Goal: Complete application form

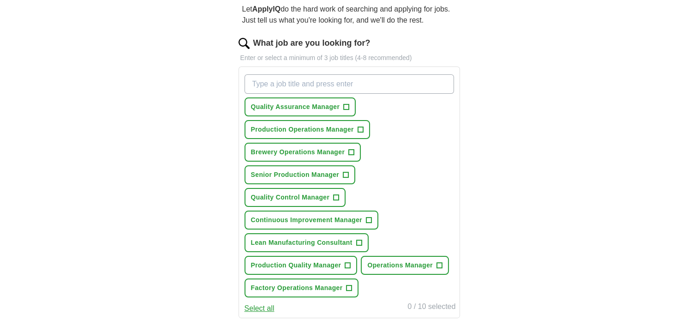
scroll to position [46, 0]
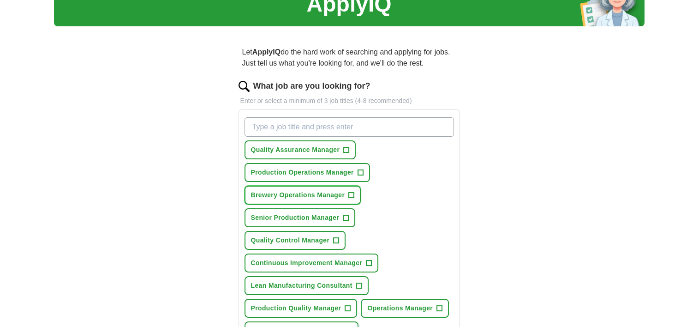
click at [350, 192] on span "+" at bounding box center [352, 194] width 6 height 7
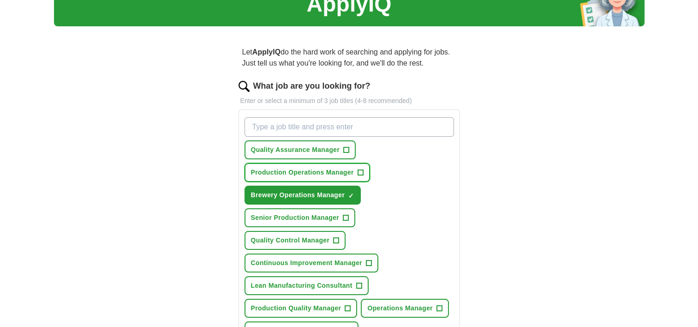
click at [359, 172] on span "+" at bounding box center [361, 172] width 6 height 7
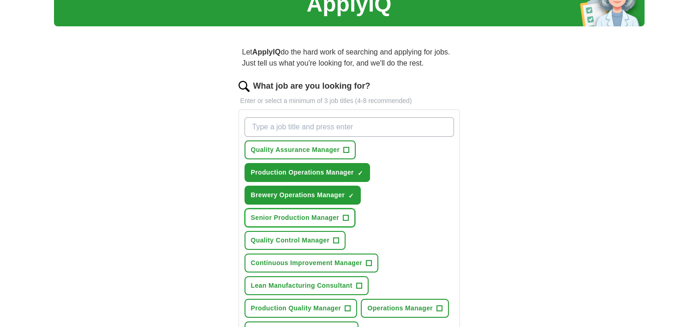
click at [347, 215] on span "+" at bounding box center [346, 217] width 6 height 7
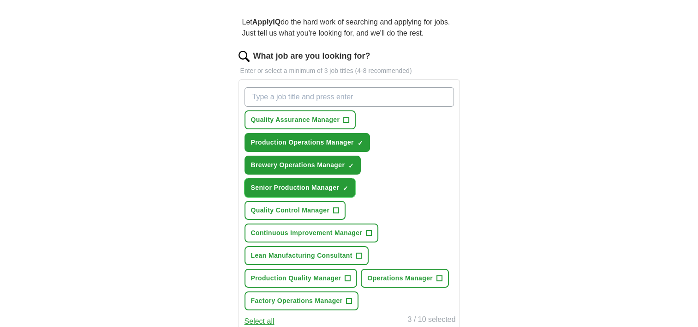
scroll to position [92, 0]
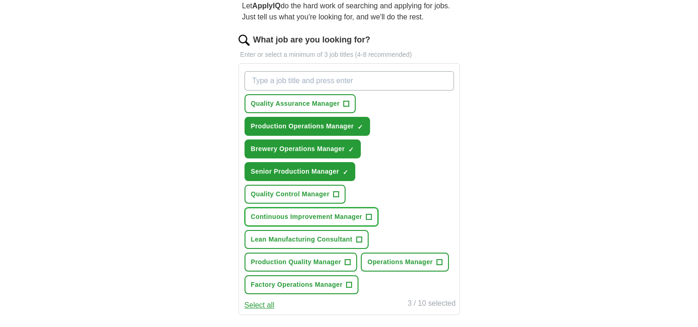
click at [368, 213] on span "+" at bounding box center [369, 216] width 6 height 7
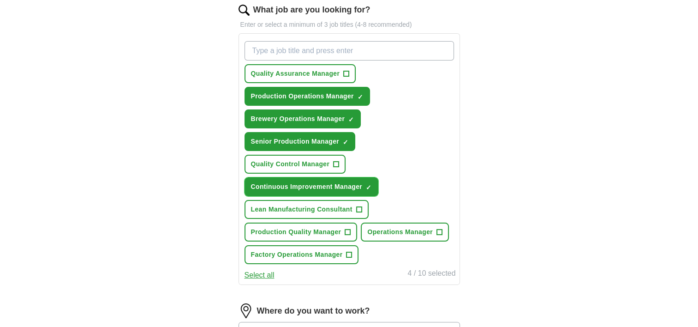
scroll to position [138, 0]
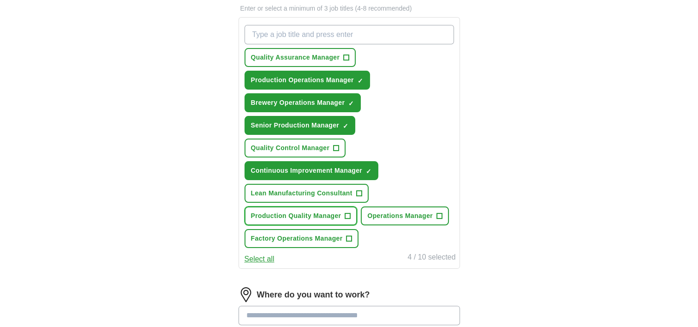
click at [350, 212] on span "+" at bounding box center [348, 215] width 6 height 7
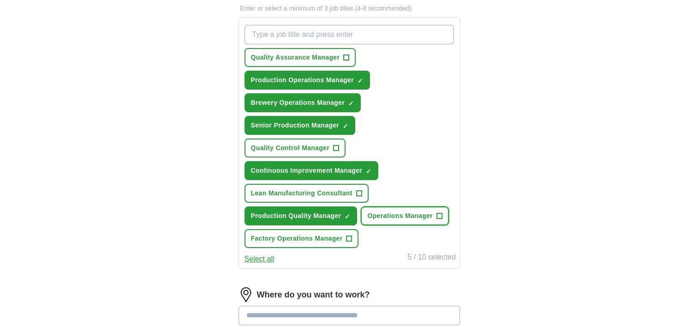
click at [437, 213] on span "+" at bounding box center [439, 215] width 6 height 7
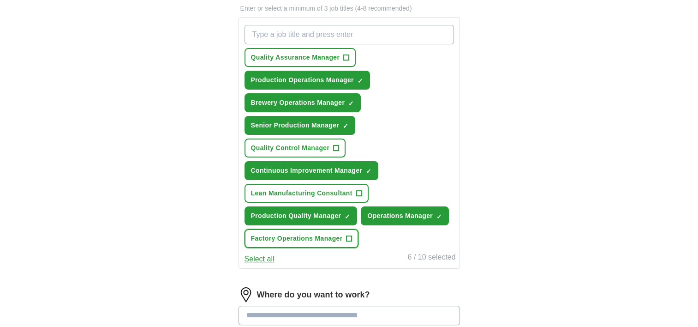
click at [349, 235] on span "+" at bounding box center [349, 238] width 6 height 7
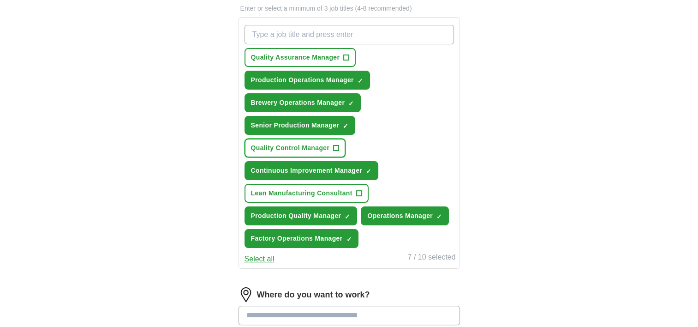
click at [337, 147] on span "+" at bounding box center [337, 147] width 6 height 7
click at [344, 58] on span "+" at bounding box center [347, 57] width 6 height 7
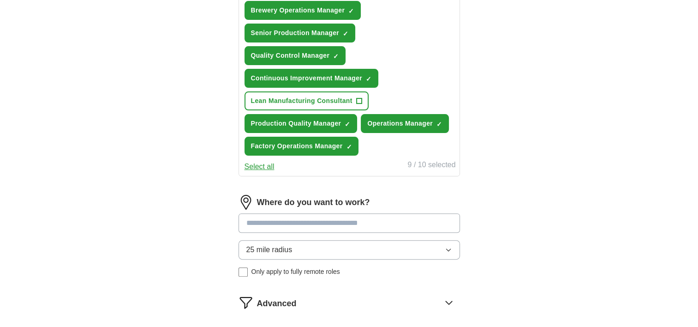
scroll to position [323, 0]
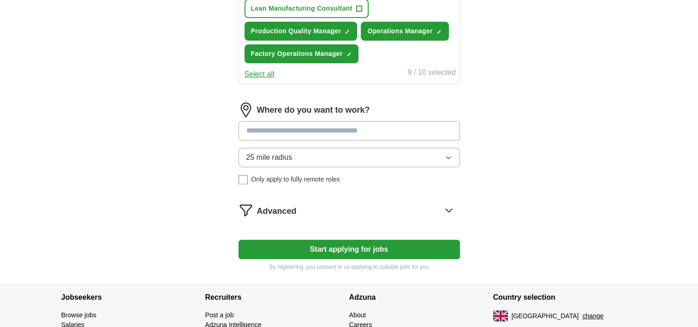
click at [340, 128] on input at bounding box center [348, 130] width 221 height 19
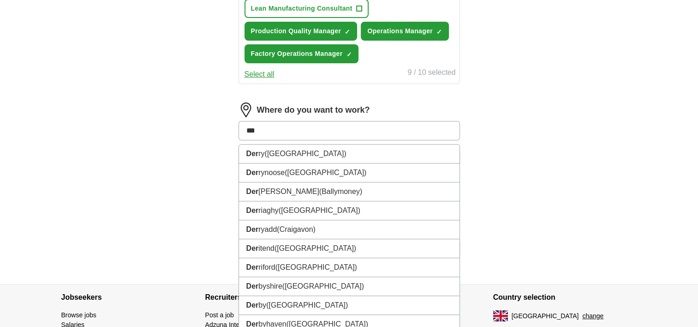
type input "****"
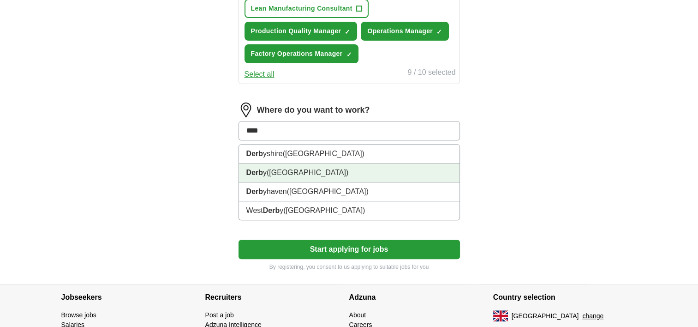
click at [307, 168] on span "([GEOGRAPHIC_DATA])" at bounding box center [308, 172] width 82 height 8
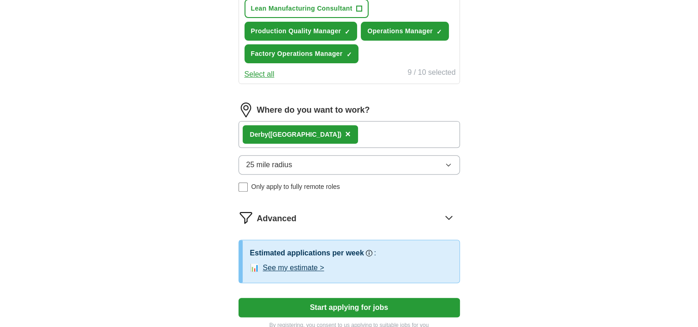
click at [450, 161] on icon "button" at bounding box center [448, 164] width 7 height 7
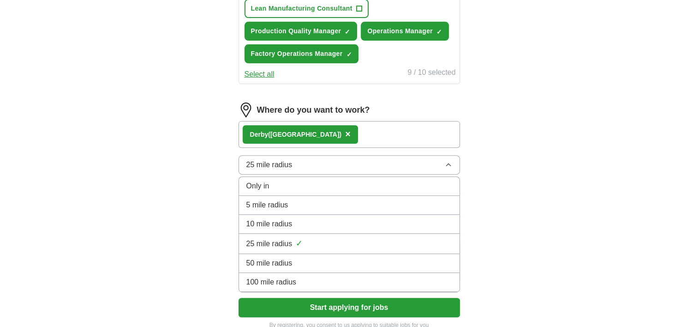
click at [292, 258] on span "50 mile radius" at bounding box center [269, 262] width 46 height 11
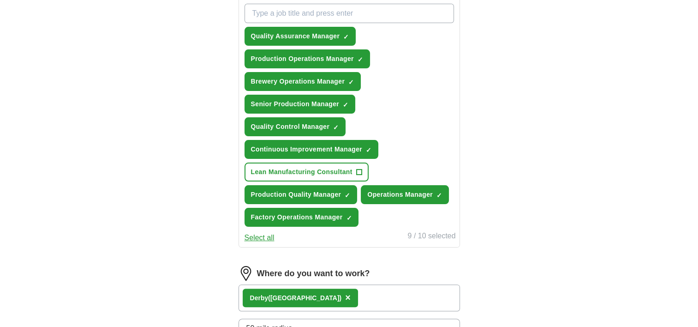
scroll to position [67, 0]
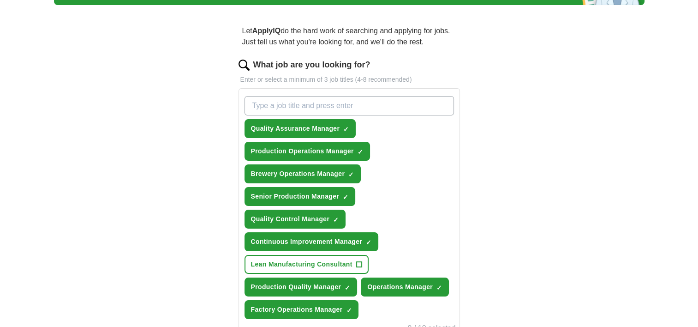
click at [280, 106] on input "What job are you looking for?" at bounding box center [348, 105] width 209 height 19
click at [469, 131] on div "Let ApplyIQ do the hard work of searching and applying for jobs. Just tell us w…" at bounding box center [349, 304] width 295 height 585
click at [328, 105] on input "headbrewer" at bounding box center [348, 105] width 209 height 19
type input "h"
type input "b"
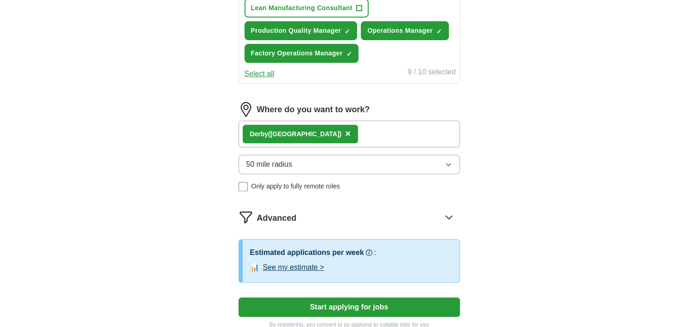
scroll to position [344, 0]
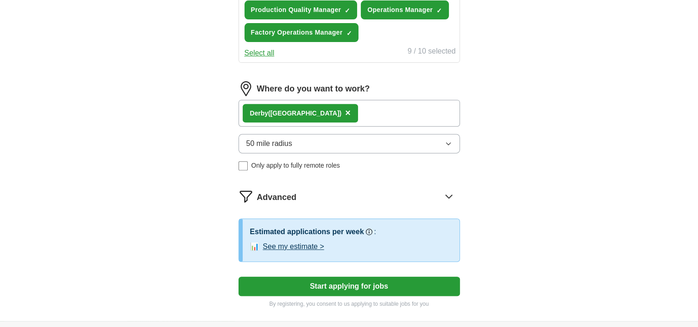
click at [370, 283] on button "Start applying for jobs" at bounding box center [348, 285] width 221 height 19
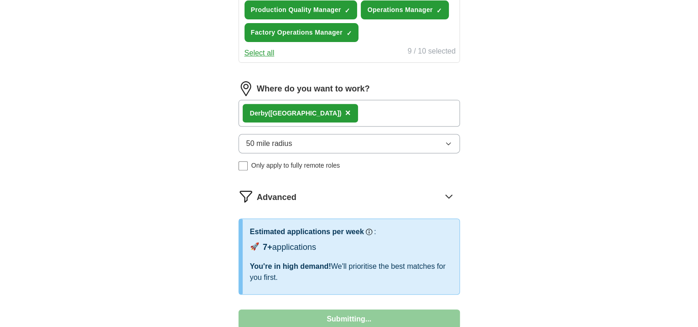
select select "**"
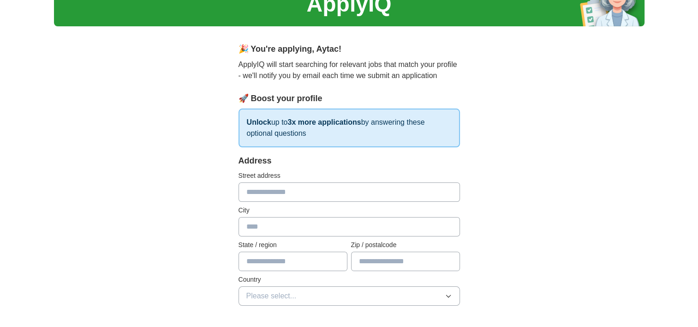
scroll to position [92, 0]
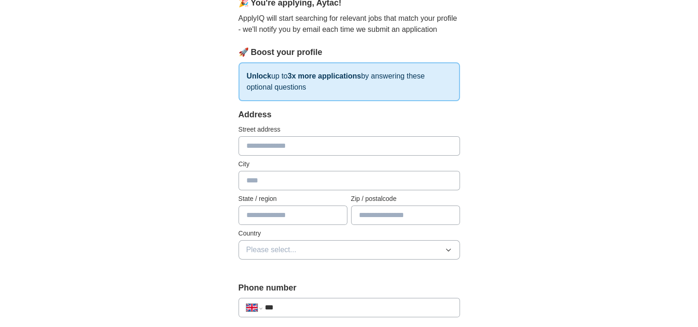
click at [268, 145] on input "text" at bounding box center [348, 145] width 221 height 19
type input "**********"
type input "*****"
type input "**********"
type input "********"
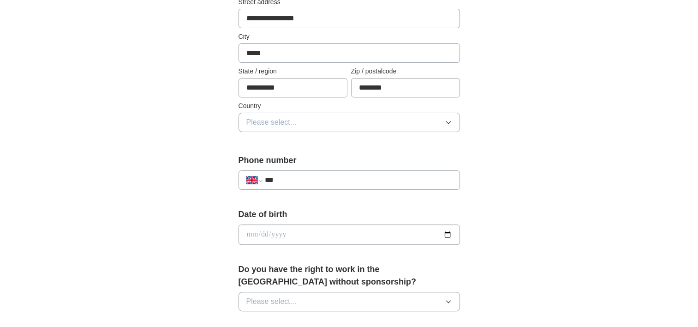
scroll to position [231, 0]
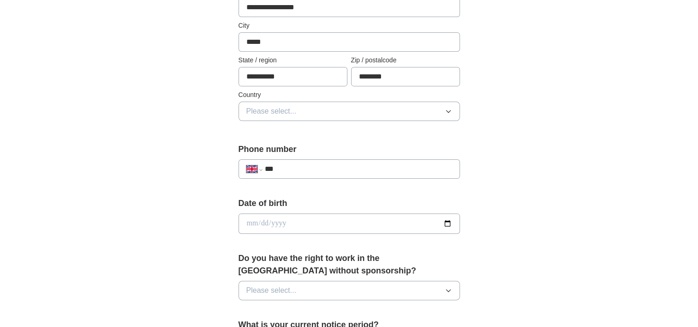
click at [446, 112] on icon "button" at bounding box center [448, 110] width 7 height 7
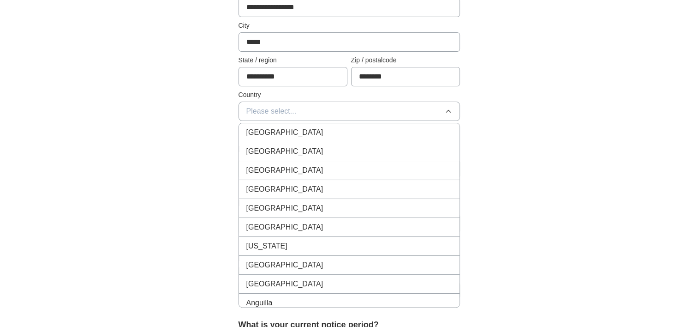
click at [324, 133] on div "[GEOGRAPHIC_DATA]" at bounding box center [349, 132] width 206 height 11
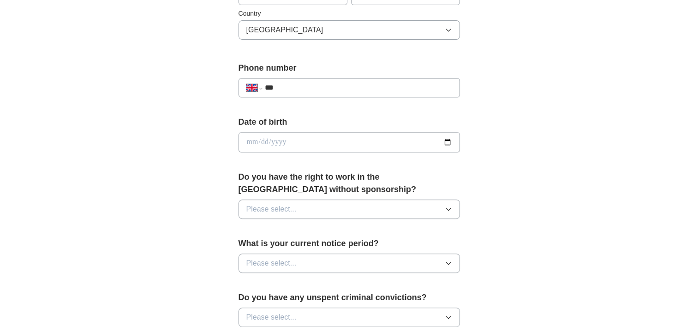
scroll to position [277, 0]
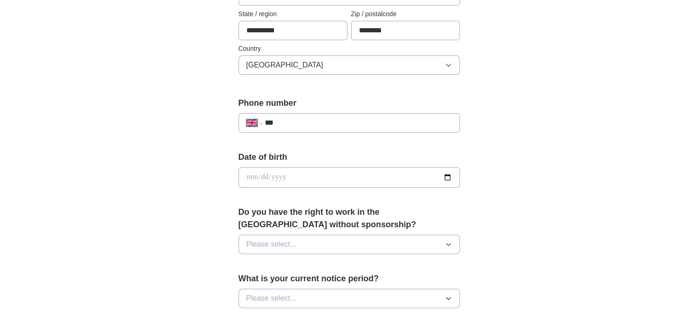
click at [293, 119] on input "***" at bounding box center [357, 122] width 187 height 11
type input "**********"
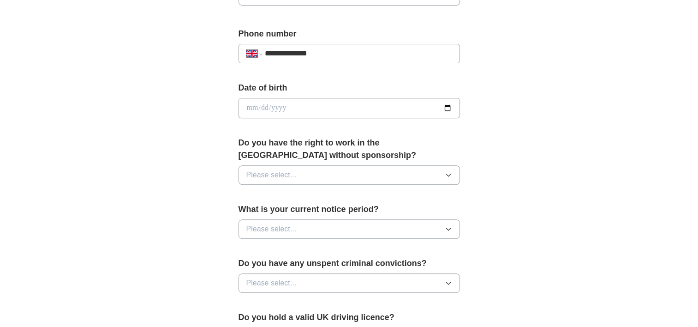
scroll to position [369, 0]
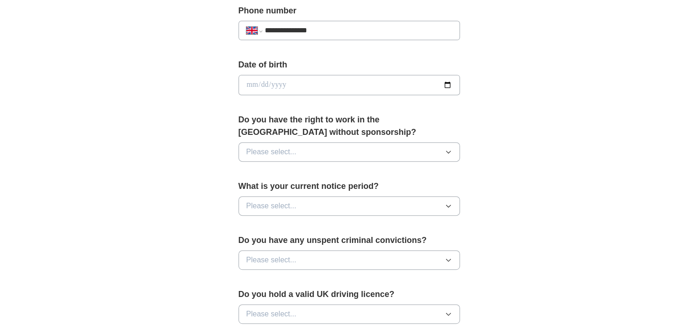
click at [384, 83] on input "date" at bounding box center [348, 85] width 221 height 20
type input "**********"
click at [294, 151] on span "Please select..." at bounding box center [271, 151] width 50 height 11
click at [267, 172] on div "Yes" at bounding box center [349, 172] width 206 height 11
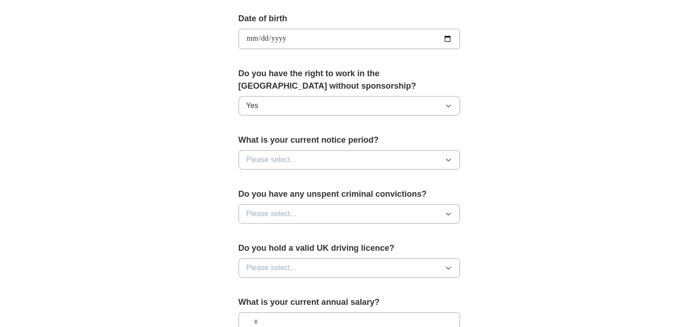
click at [329, 154] on button "Please select..." at bounding box center [348, 159] width 221 height 19
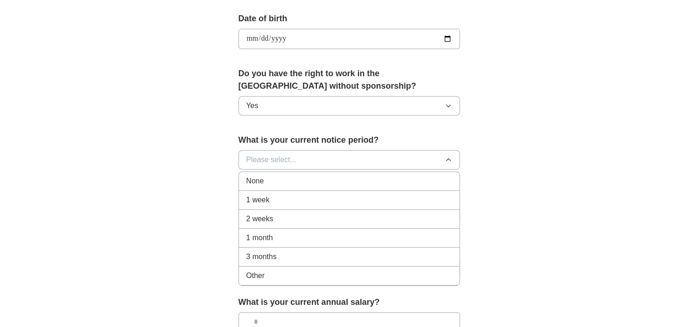
click at [256, 179] on span "None" at bounding box center [255, 180] width 18 height 11
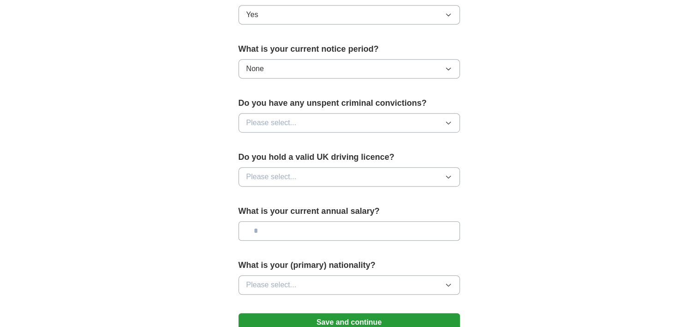
scroll to position [507, 0]
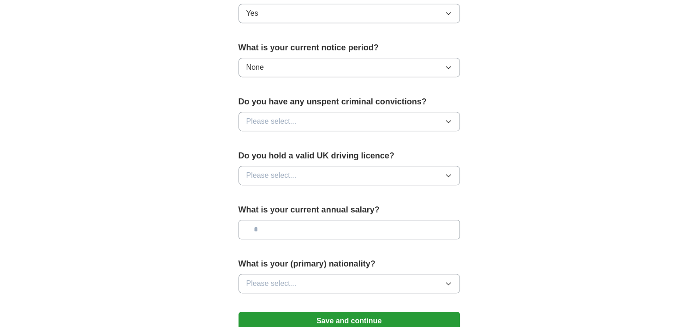
click at [449, 118] on icon "button" at bounding box center [448, 121] width 7 height 7
click at [262, 162] on div "No" at bounding box center [349, 161] width 206 height 11
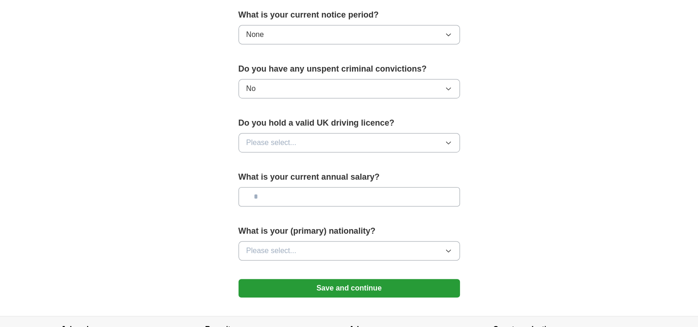
scroll to position [554, 0]
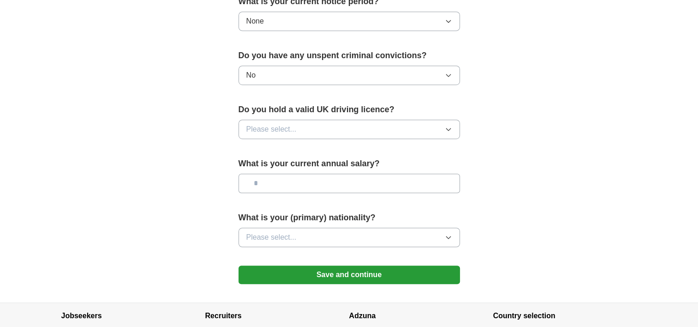
click at [317, 132] on button "Please select..." at bounding box center [348, 128] width 221 height 19
click at [257, 145] on span "Yes" at bounding box center [252, 150] width 12 height 11
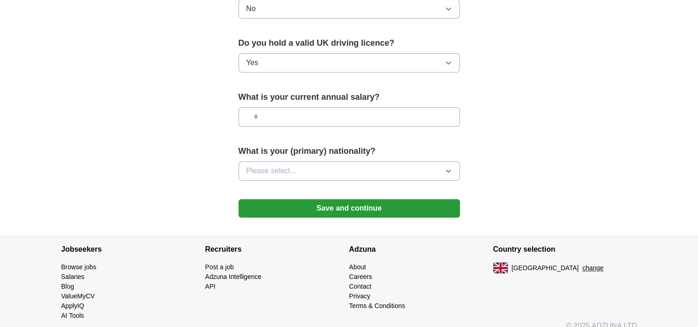
scroll to position [629, 0]
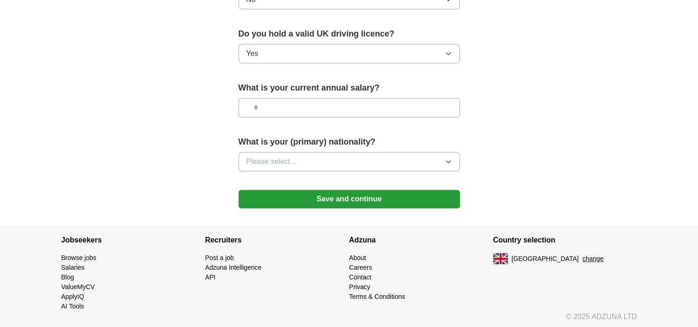
click at [277, 104] on input "text" at bounding box center [348, 107] width 221 height 19
click at [448, 158] on icon "button" at bounding box center [448, 161] width 7 height 7
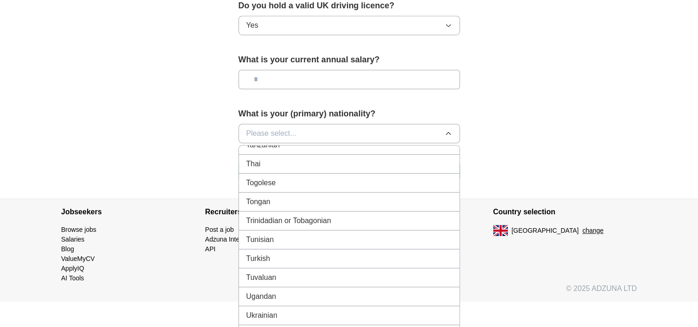
scroll to position [3321, 0]
click at [267, 251] on span "Turkish" at bounding box center [258, 256] width 24 height 11
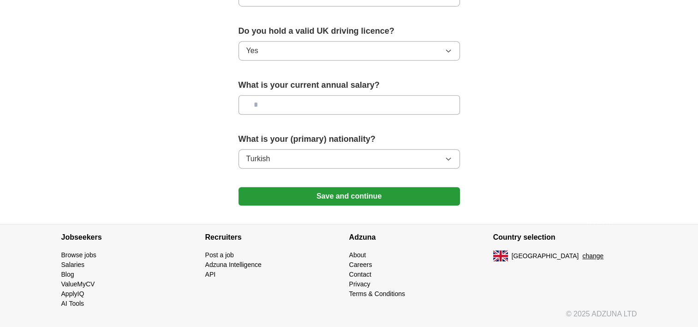
scroll to position [629, 0]
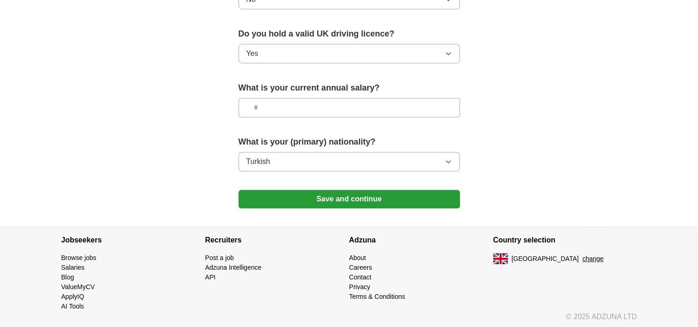
click at [292, 102] on input "text" at bounding box center [348, 107] width 221 height 19
type input "**"
click at [352, 196] on button "Save and continue" at bounding box center [348, 199] width 221 height 18
